Goal: Task Accomplishment & Management: Use online tool/utility

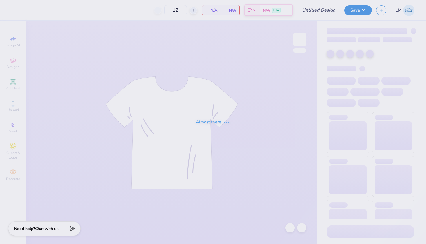
type input "Big/Lil Reveal 2024"
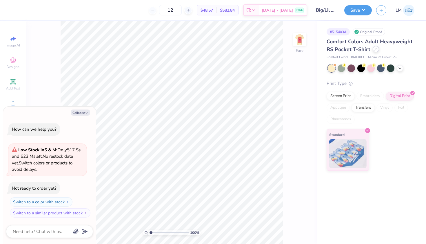
click at [375, 51] on div at bounding box center [376, 49] width 6 height 6
type textarea "x"
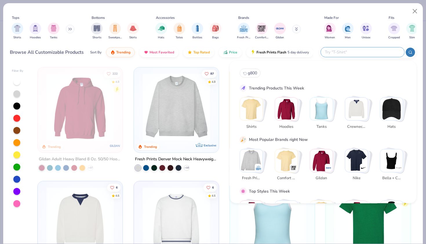
click at [369, 53] on input "text" at bounding box center [362, 52] width 76 height 7
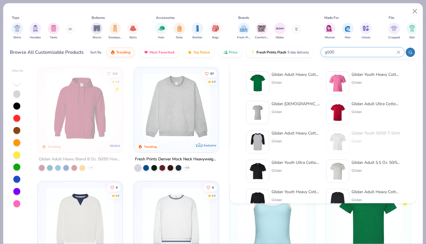
type input "g500"
click at [289, 71] on div "Gildan Adult Heavy Cotton T-Shirt" at bounding box center [296, 74] width 49 height 6
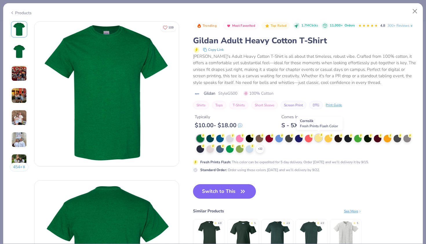
click at [318, 136] on div at bounding box center [319, 138] width 8 height 8
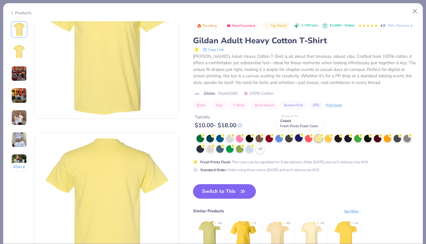
scroll to position [30, 0]
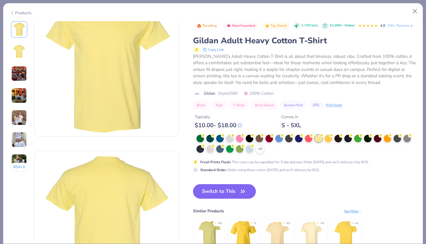
click at [309, 231] on img at bounding box center [312, 234] width 28 height 28
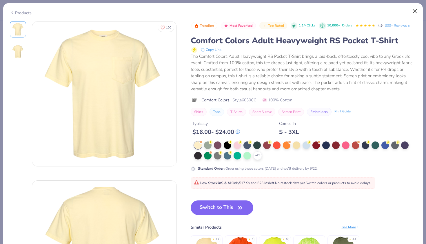
click at [416, 12] on button "Close" at bounding box center [415, 11] width 11 height 11
type textarea "x"
